Goal: Task Accomplishment & Management: Use online tool/utility

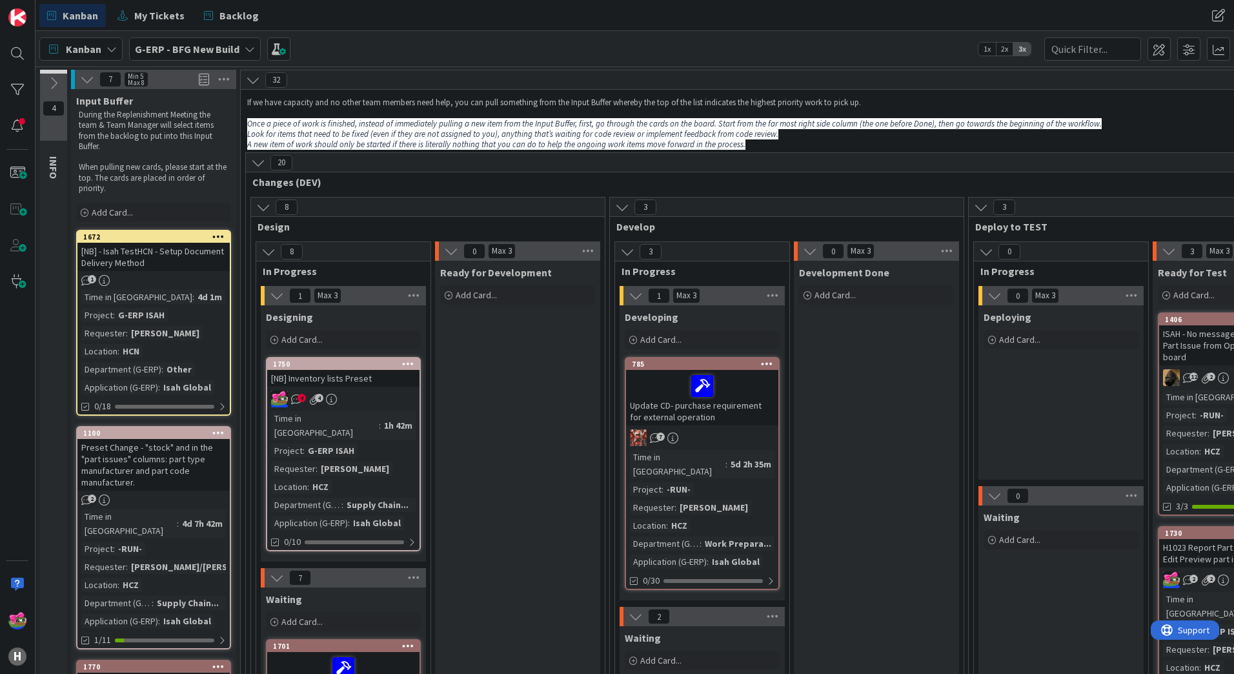
click at [391, 392] on div "4 4" at bounding box center [343, 398] width 152 height 17
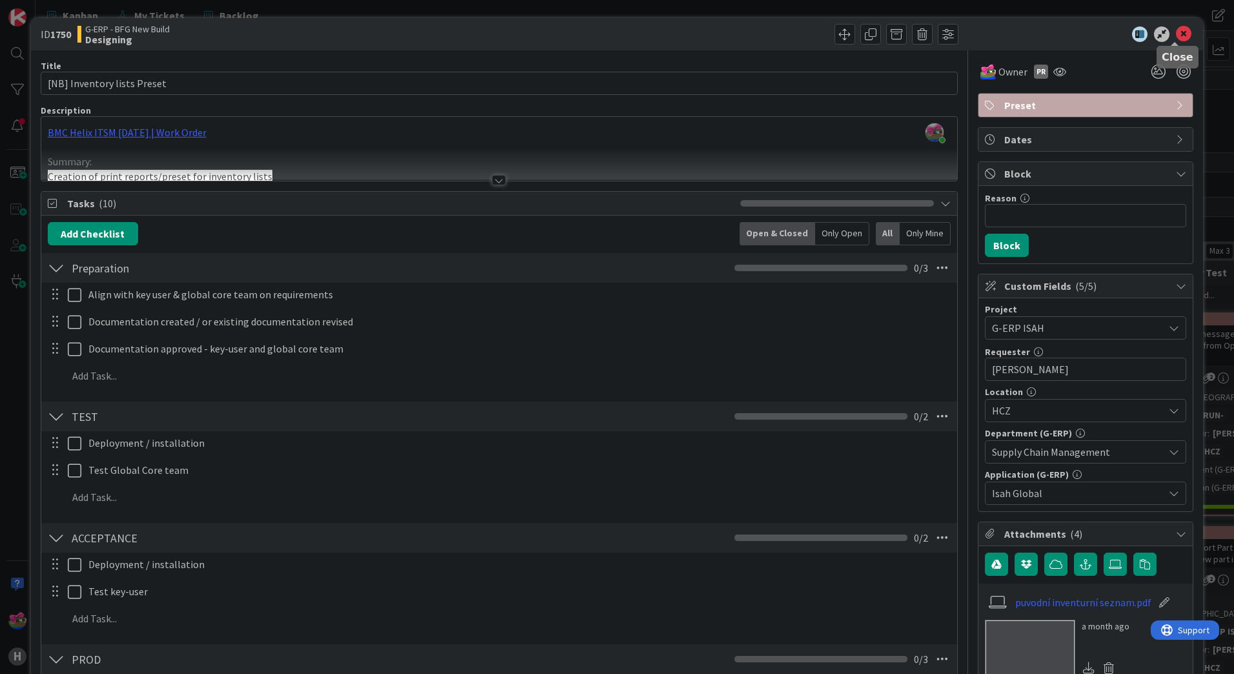
click at [1176, 34] on icon at bounding box center [1183, 33] width 15 height 15
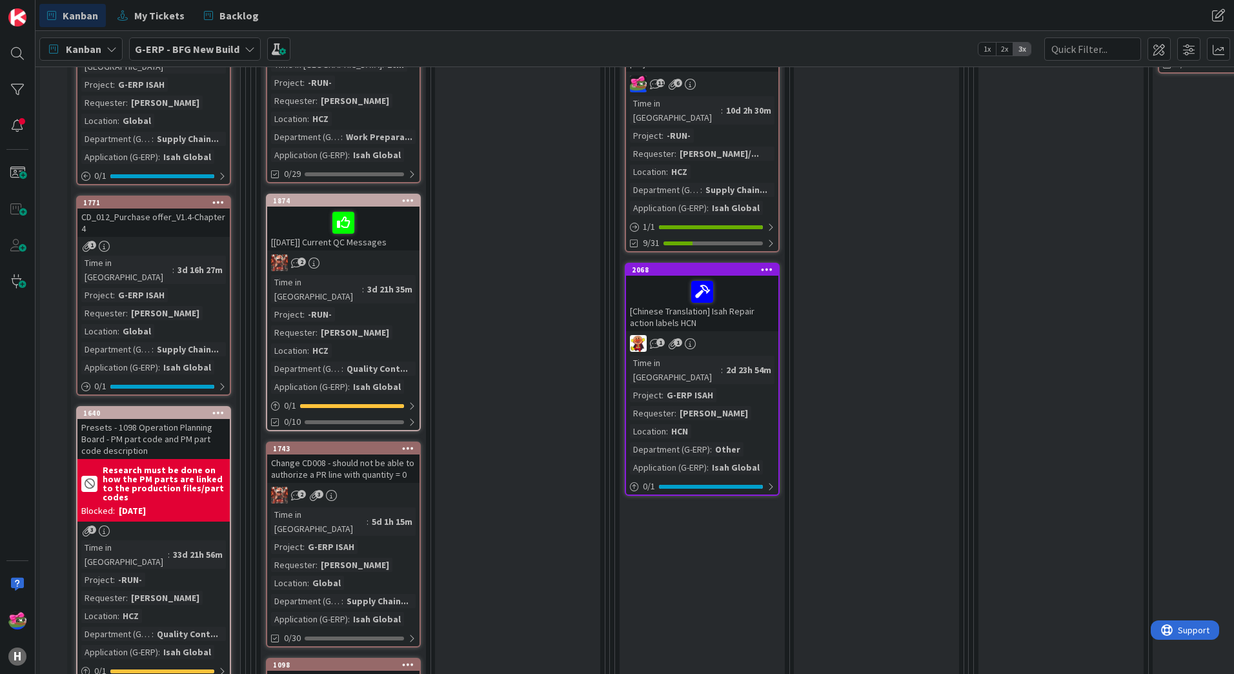
scroll to position [839, 0]
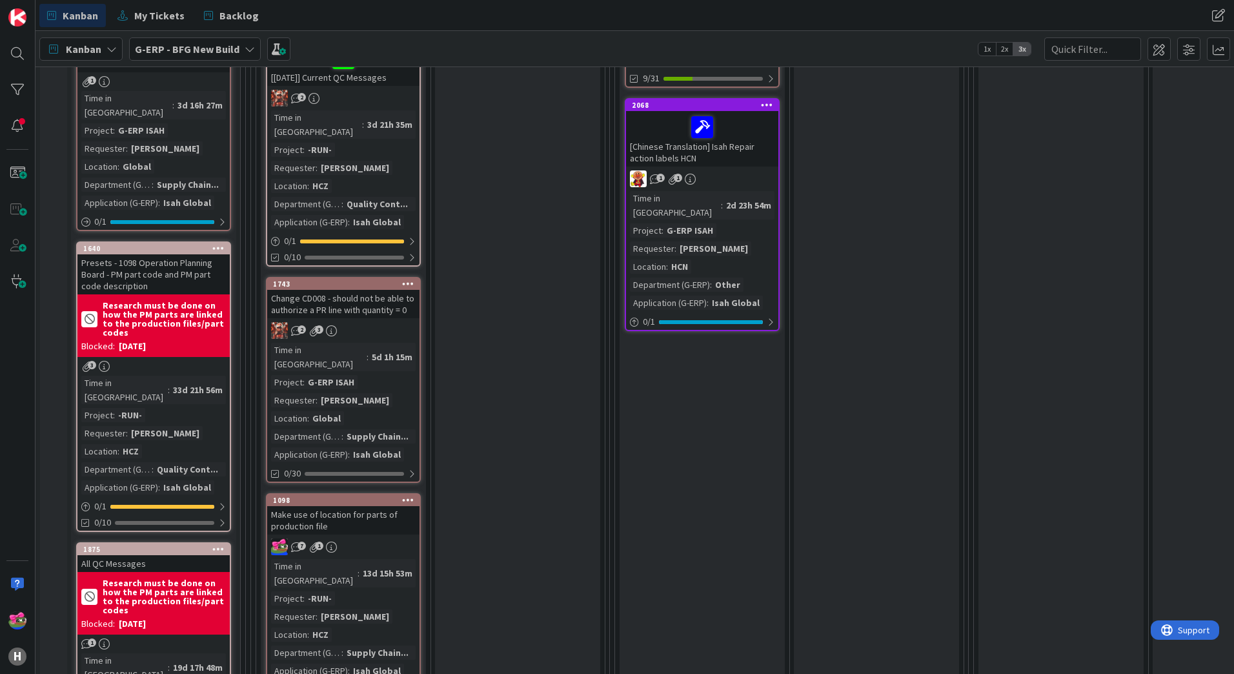
click at [356, 506] on div "Make use of location for parts of production file" at bounding box center [343, 520] width 152 height 28
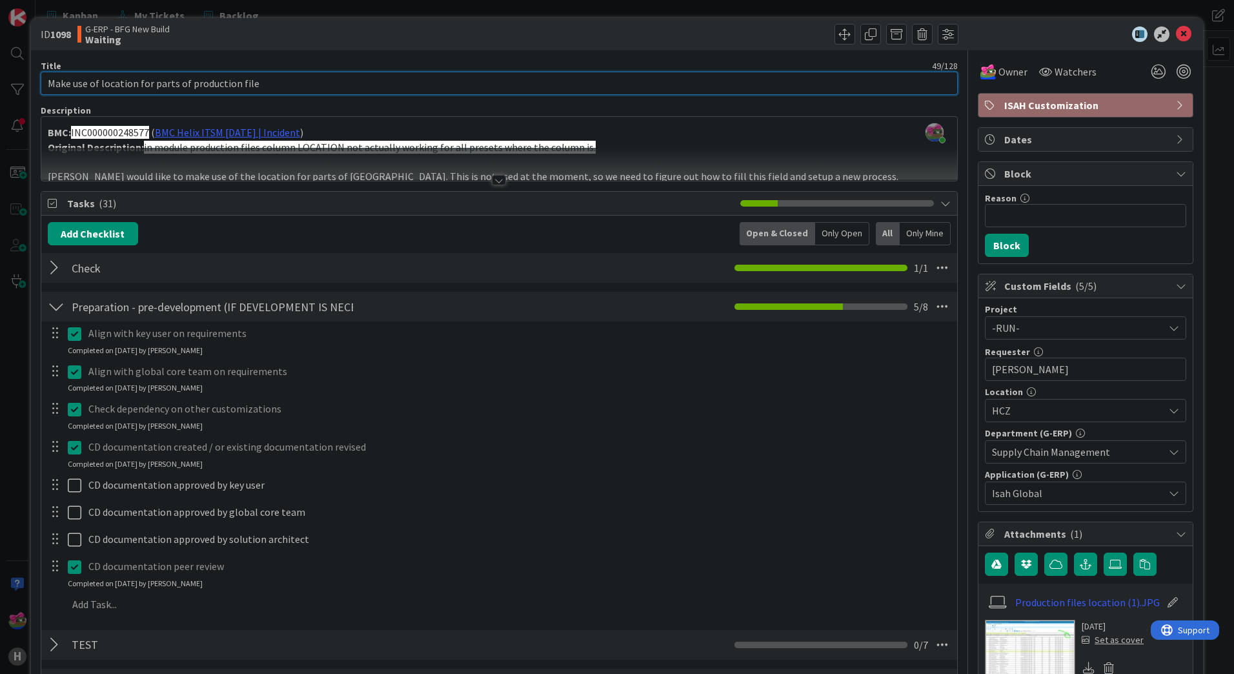
click at [46, 84] on input "Make use of location for parts of production file" at bounding box center [499, 83] width 917 height 23
type input "CD_PRE_002_0094 Default Selection [PERSON_NAME] V1.3 || Make use of location fo…"
click at [1176, 34] on icon at bounding box center [1183, 33] width 15 height 15
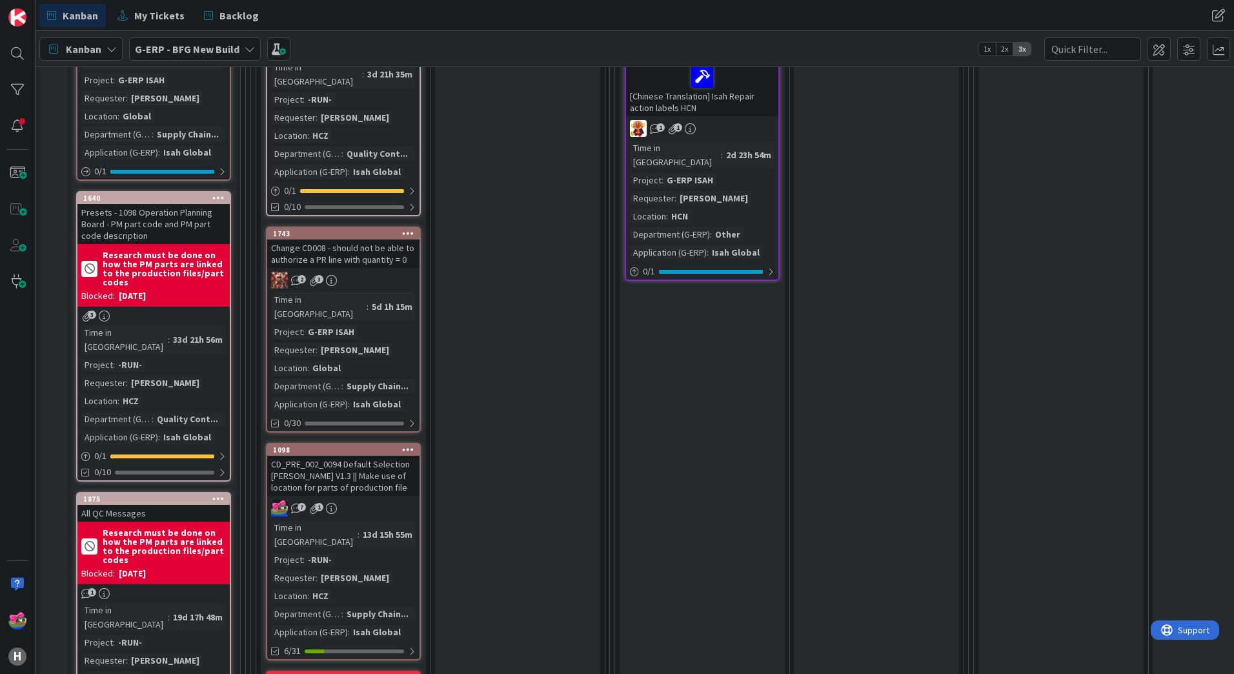
scroll to position [904, 0]
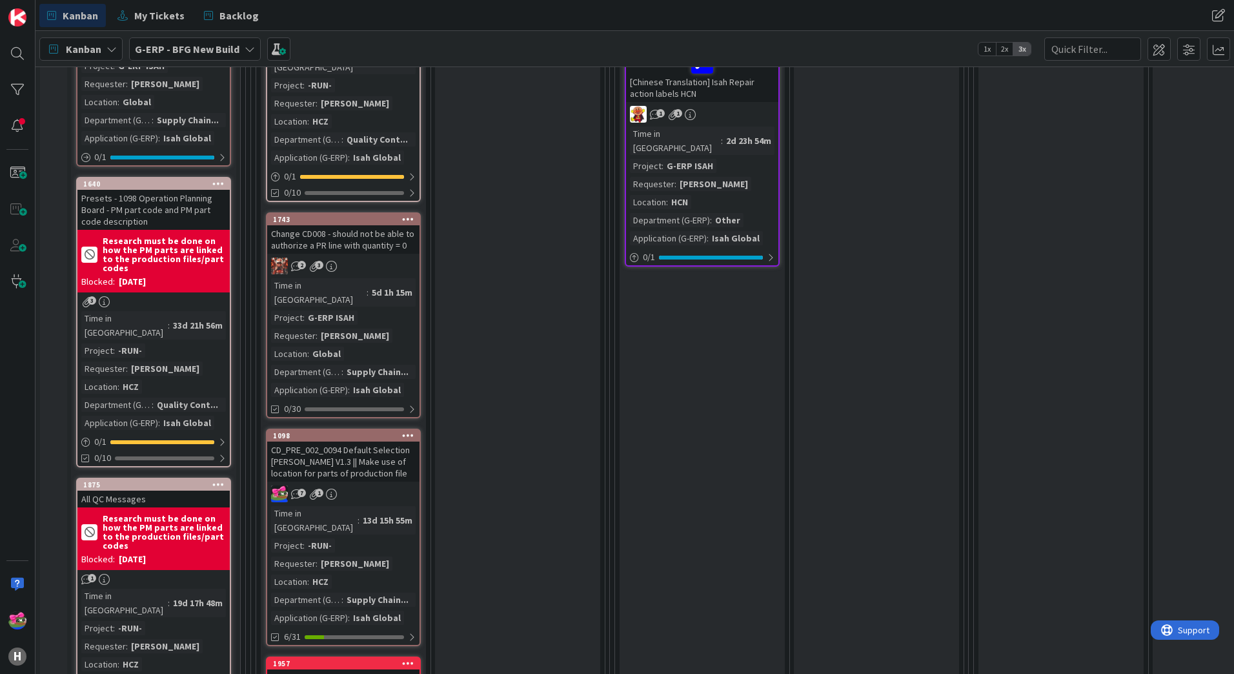
click at [364, 441] on div "CD_PRE_002_0094 Default Selection [PERSON_NAME] V1.3 || Make use of location fo…" at bounding box center [343, 461] width 152 height 40
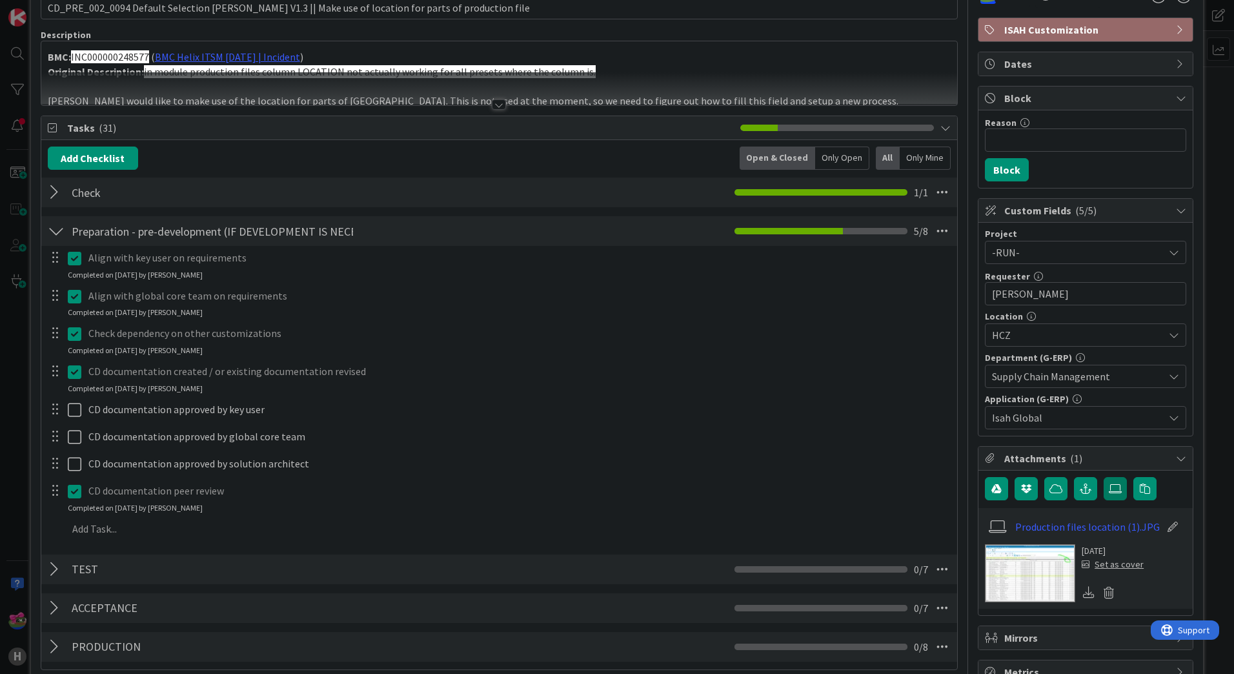
scroll to position [129, 0]
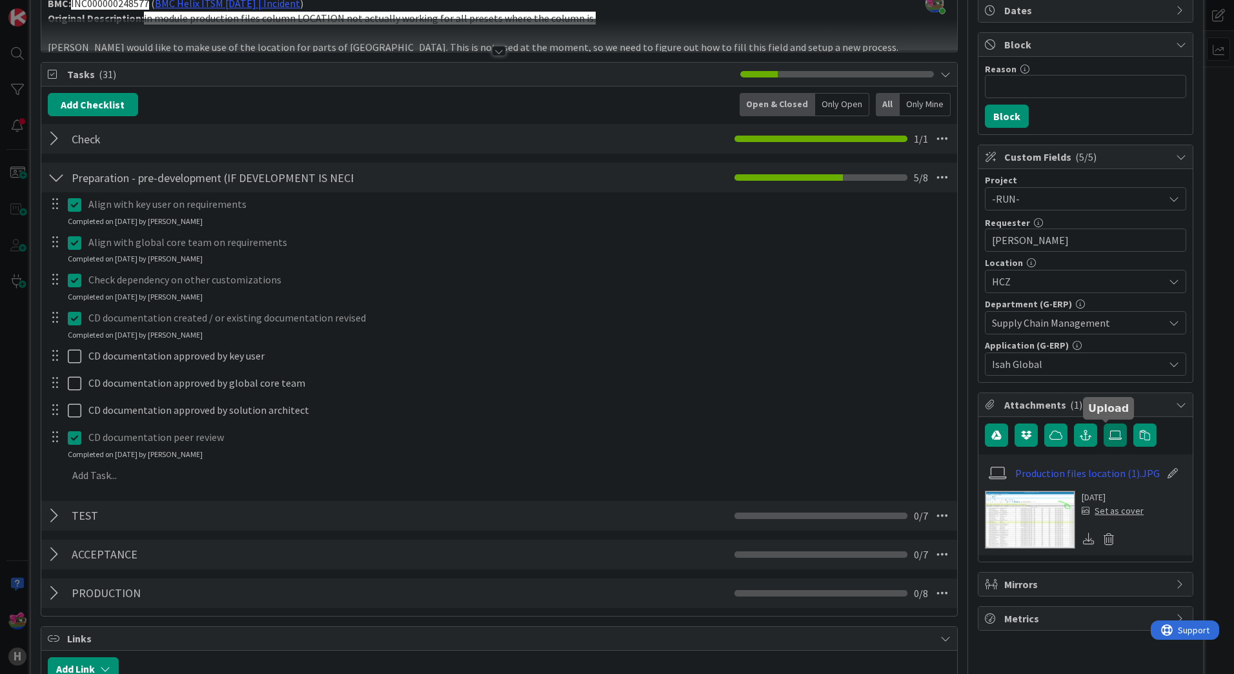
click at [1109, 433] on icon at bounding box center [1115, 435] width 13 height 10
click at [1104, 423] on input "file" at bounding box center [1104, 423] width 0 height 0
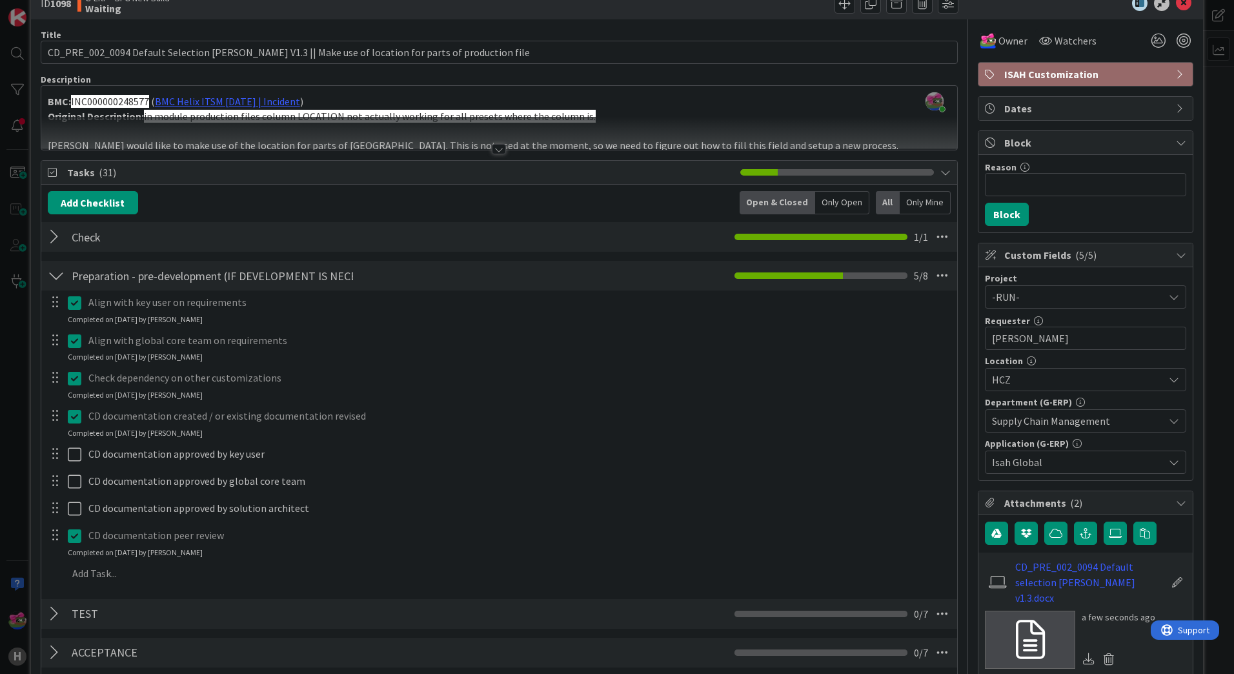
scroll to position [0, 0]
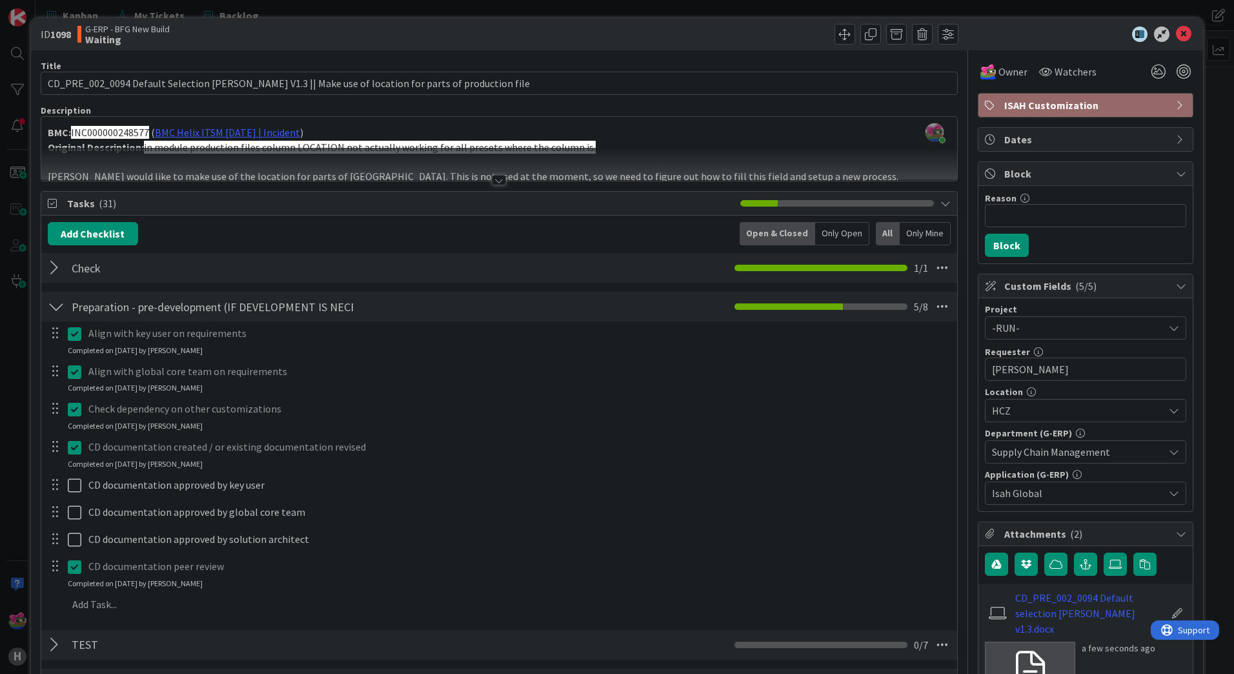
click at [1173, 43] on div "ID 1098 G-ERP - BFG New Build Waiting" at bounding box center [617, 34] width 1172 height 32
click at [1176, 38] on icon at bounding box center [1183, 33] width 15 height 15
